Goal: Information Seeking & Learning: Check status

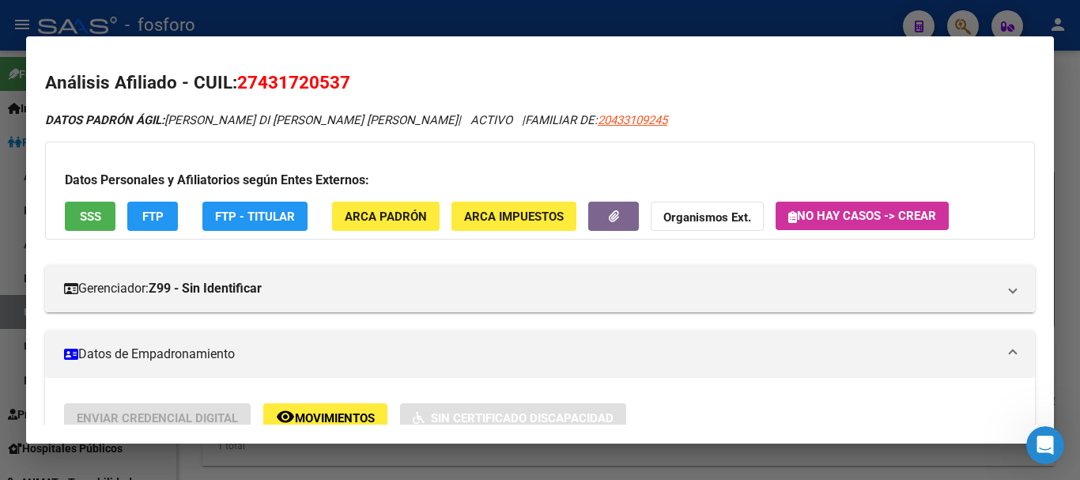
click at [1079, 74] on div at bounding box center [540, 240] width 1080 height 480
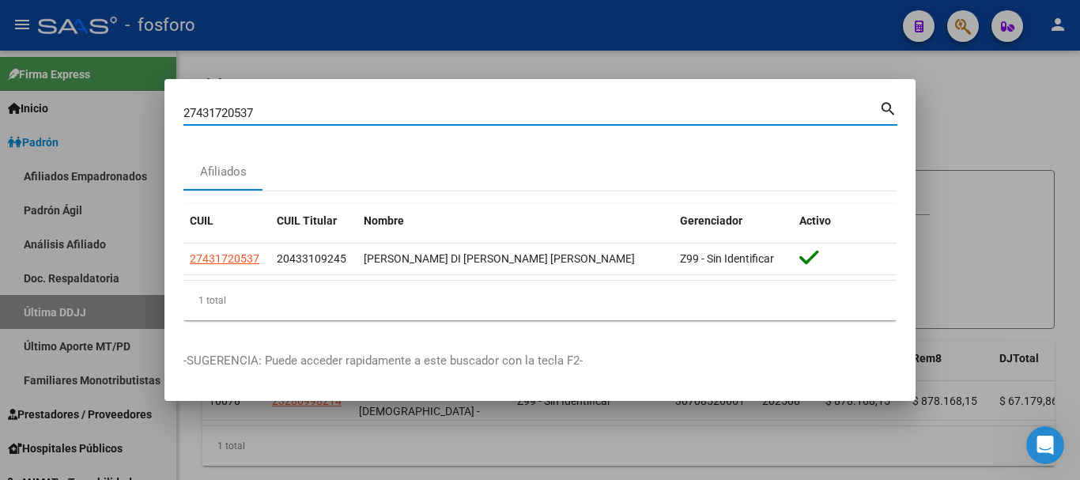
drag, startPoint x: 252, startPoint y: 111, endPoint x: 164, endPoint y: 111, distance: 88.5
click at [147, 111] on div "27431720537 Buscar (apellido, dni, cuil, nro traspaso, cuit, obra social) searc…" at bounding box center [540, 240] width 1080 height 480
paste input "225304691"
type input "27225304691"
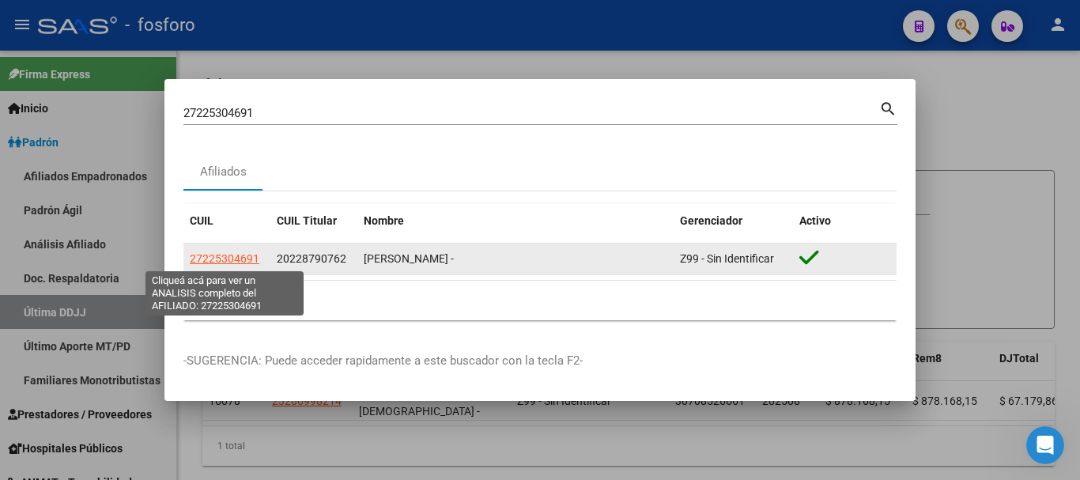
click at [232, 252] on span "27225304691" at bounding box center [225, 258] width 70 height 13
type textarea "27225304691"
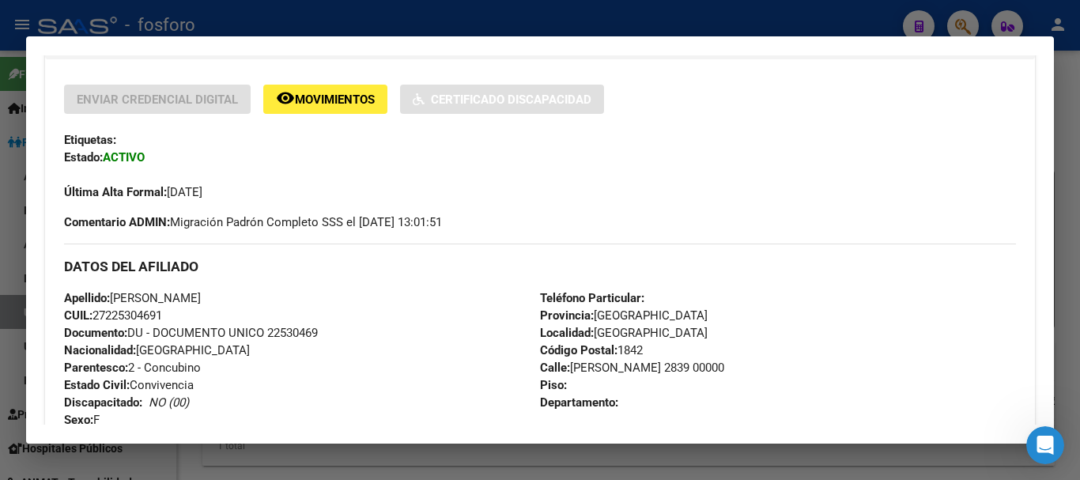
scroll to position [477, 0]
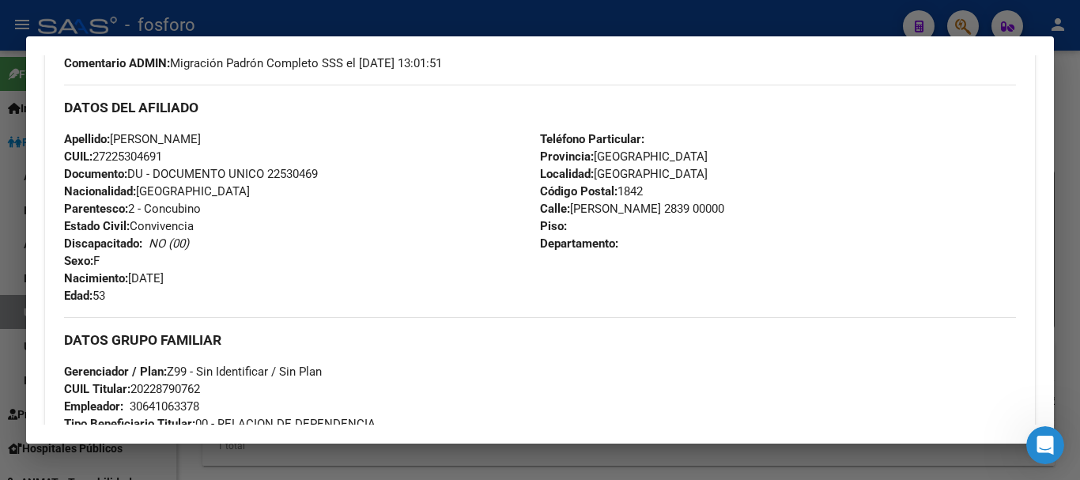
click at [1079, 147] on div at bounding box center [540, 240] width 1080 height 480
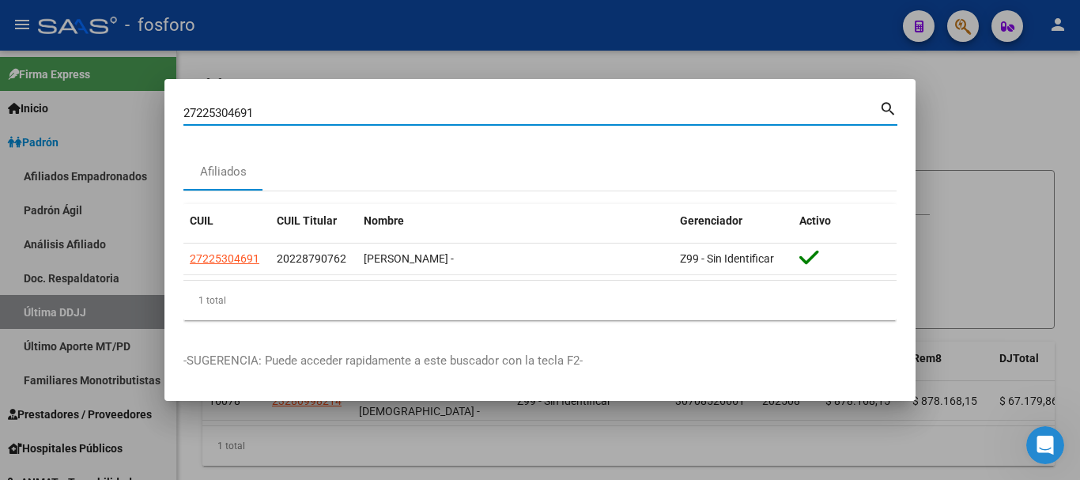
drag, startPoint x: 255, startPoint y: 111, endPoint x: 190, endPoint y: 110, distance: 64.8
click at [176, 110] on mat-dialog-content "27225304691 Buscar (apellido, dni, cuil, nro traspaso, cuit, obra social) searc…" at bounding box center [539, 215] width 751 height 235
paste input "337186772"
type input "27337186772"
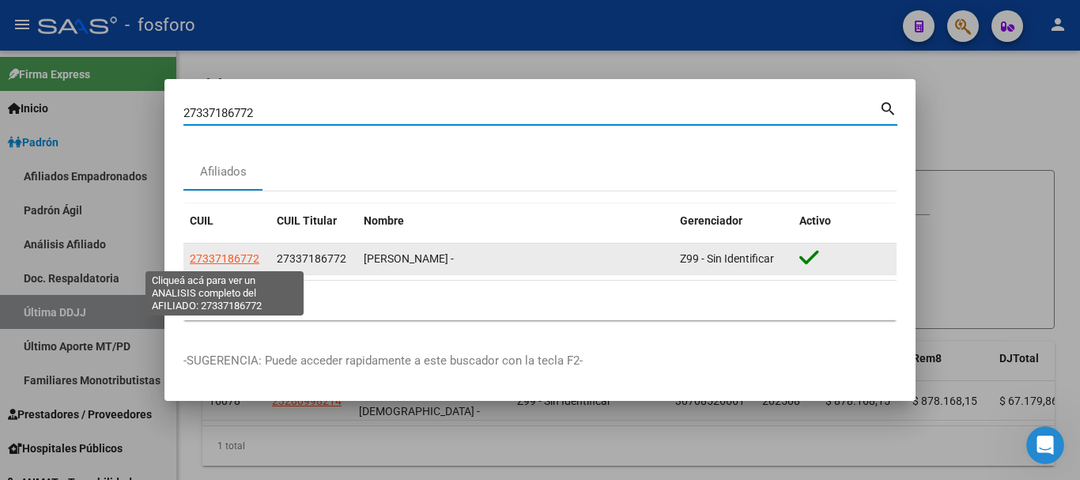
click at [225, 263] on span "27337186772" at bounding box center [225, 258] width 70 height 13
type textarea "27337186772"
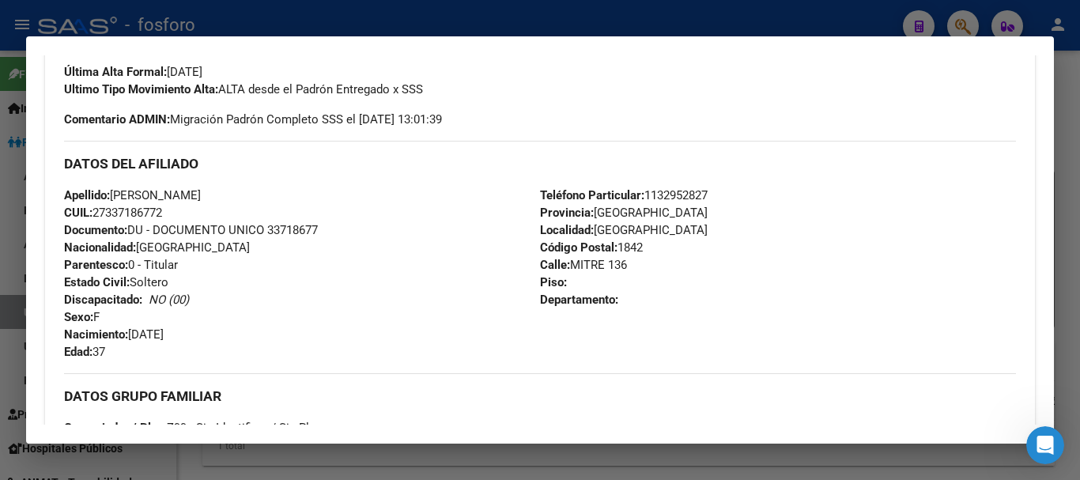
scroll to position [518, 0]
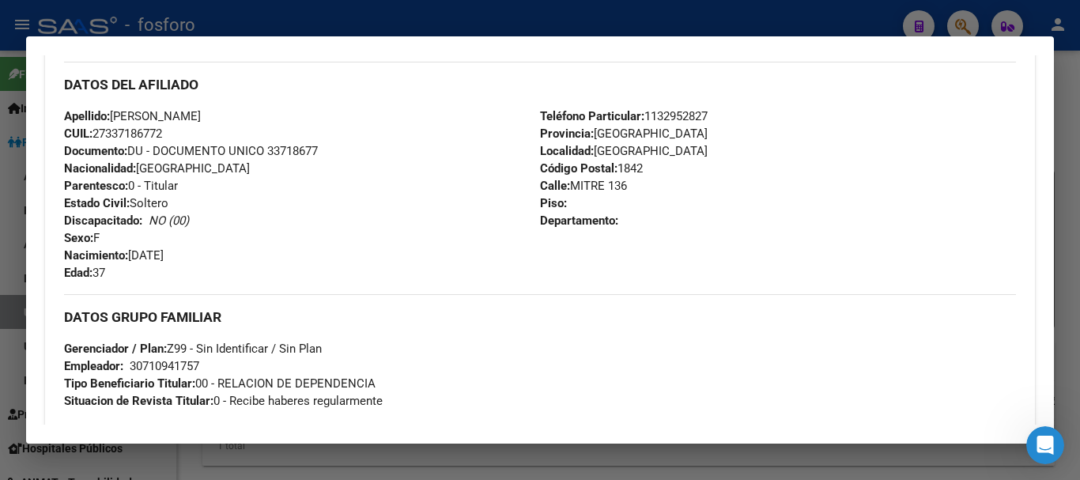
drag, startPoint x: 1078, startPoint y: 108, endPoint x: 1000, endPoint y: 78, distance: 83.8
click at [1077, 108] on div at bounding box center [540, 240] width 1080 height 480
